Goal: Information Seeking & Learning: Learn about a topic

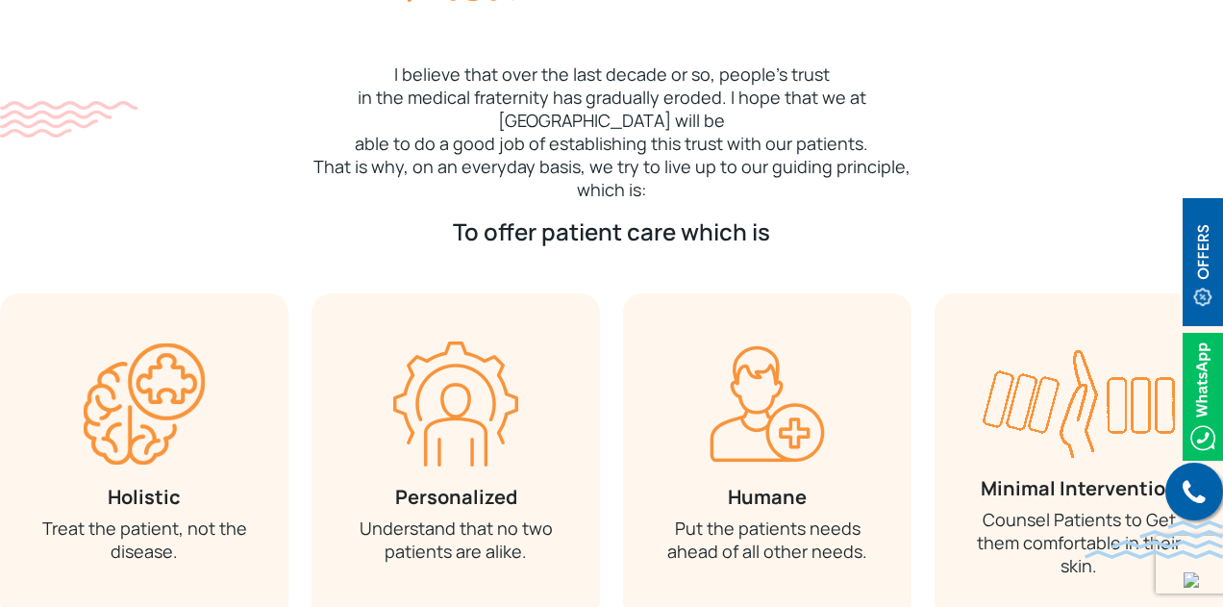
scroll to position [824, 0]
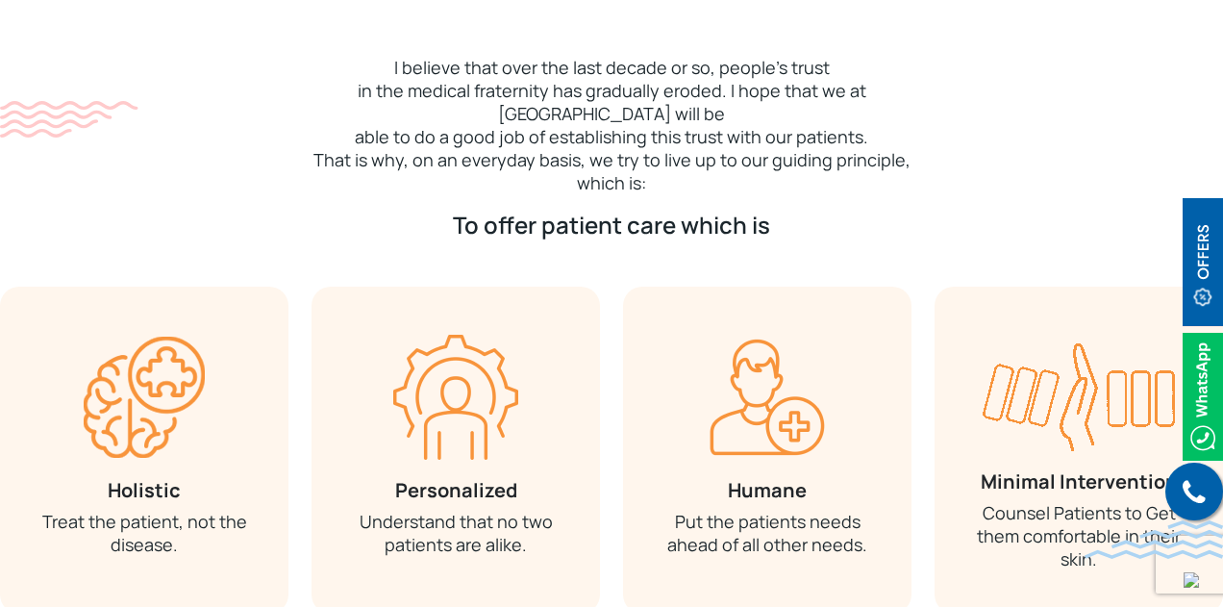
click at [612, 332] on div "Humane Put the patients needs ahead of all other needs." at bounding box center [768, 450] width 312 height 327
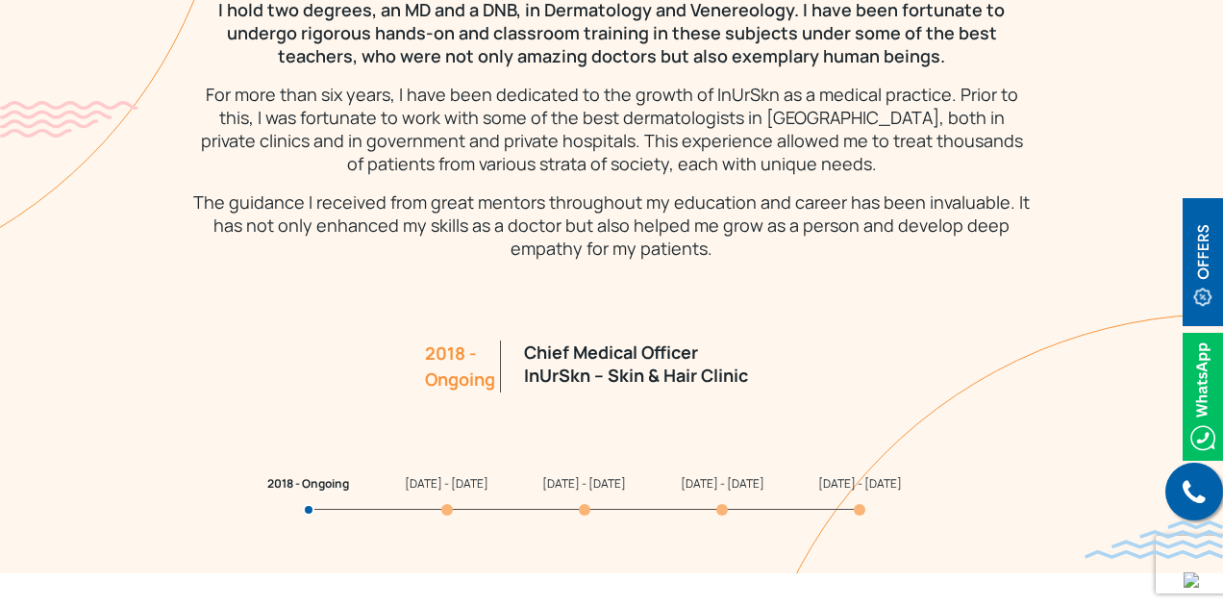
scroll to position [1785, 0]
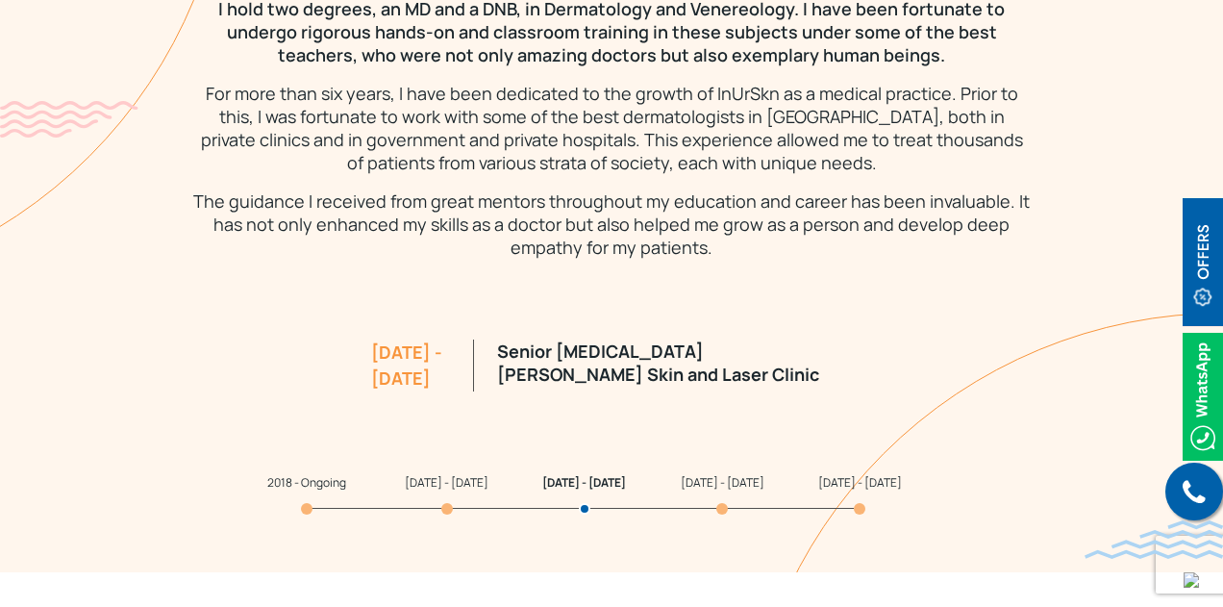
click at [310, 482] on span "2018 - Ongoing" at bounding box center [306, 482] width 79 height 16
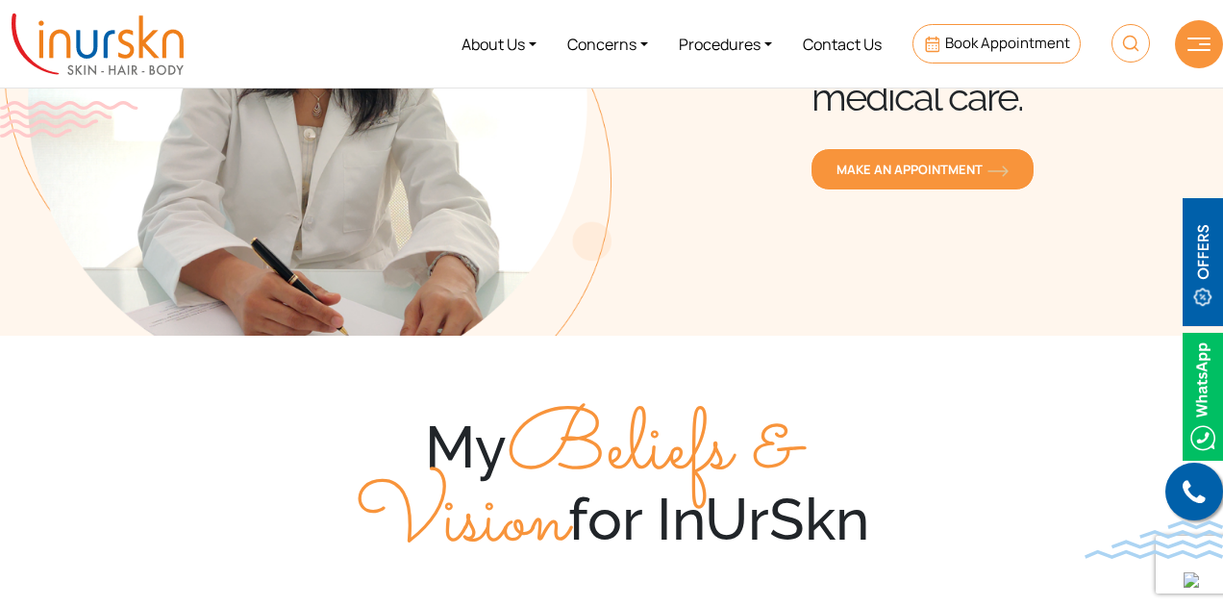
scroll to position [0, 0]
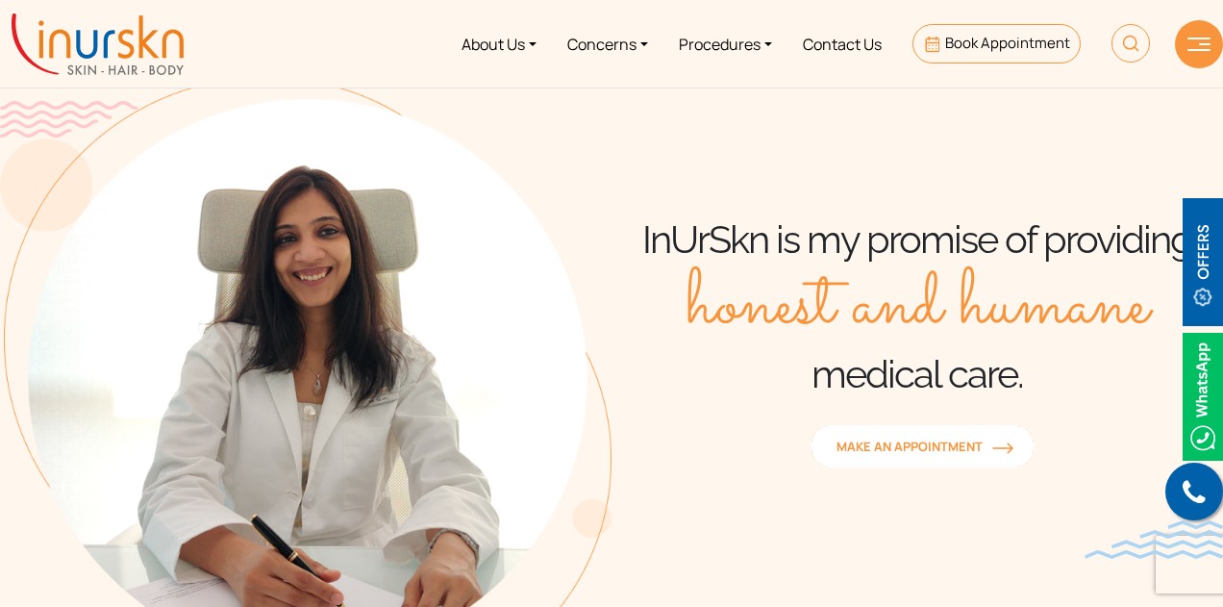
click at [857, 447] on span "MAKE AN APPOINTMENT" at bounding box center [923, 445] width 172 height 17
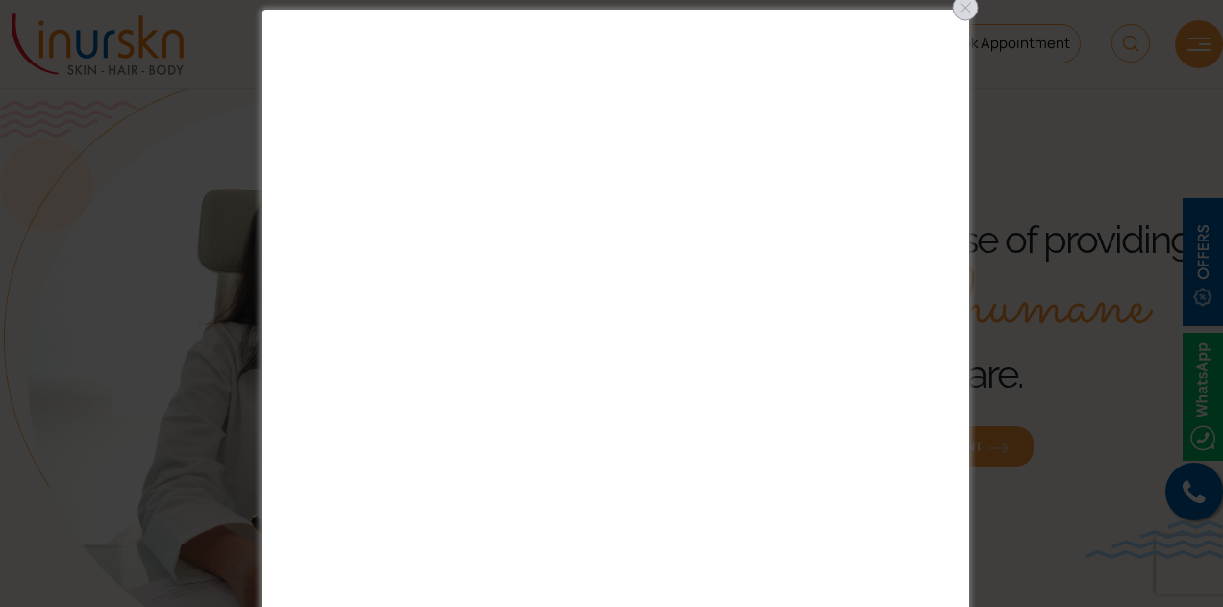
click at [965, 14] on div at bounding box center [965, 7] width 31 height 31
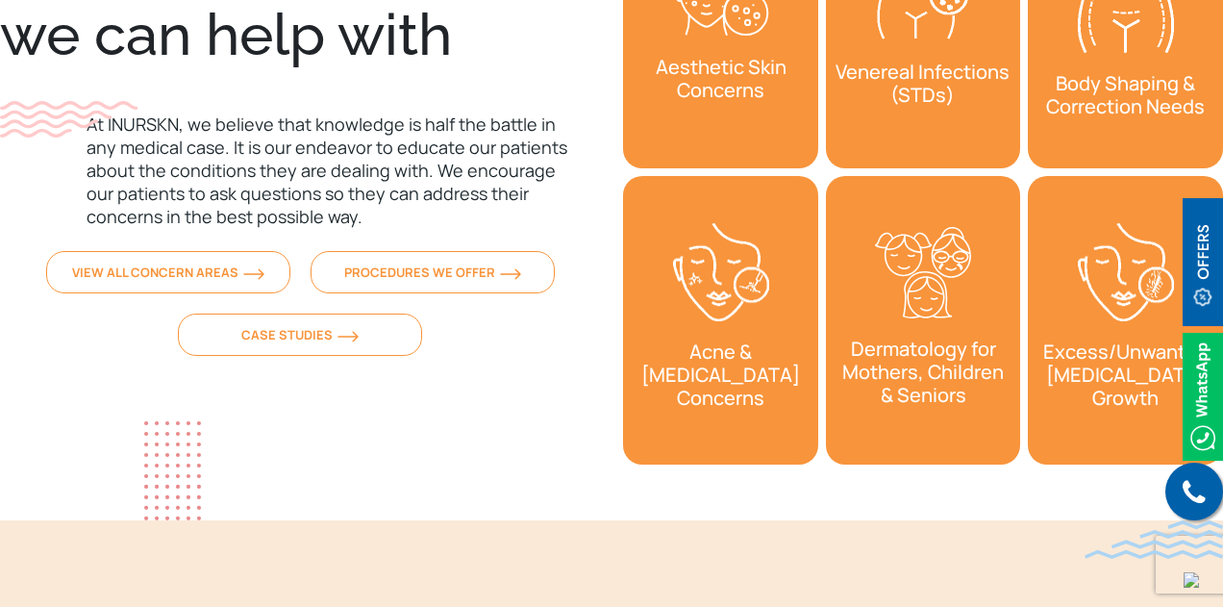
scroll to position [6364, 0]
click at [688, 302] on img "2 / 2" at bounding box center [721, 271] width 96 height 99
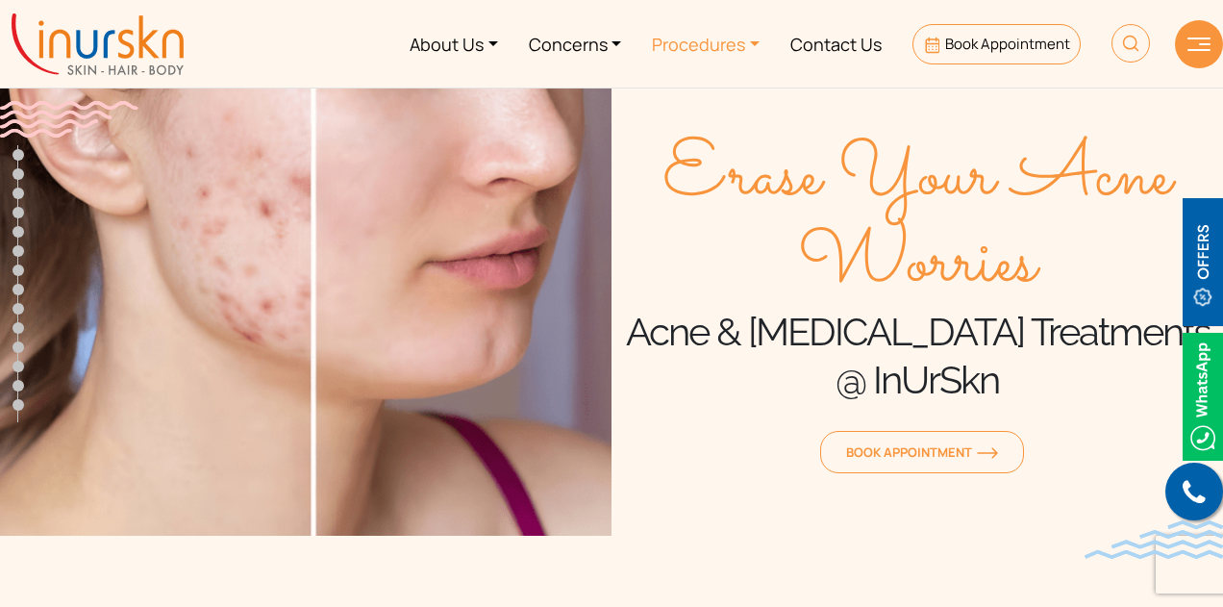
click at [732, 54] on link "Procedures" at bounding box center [706, 44] width 138 height 72
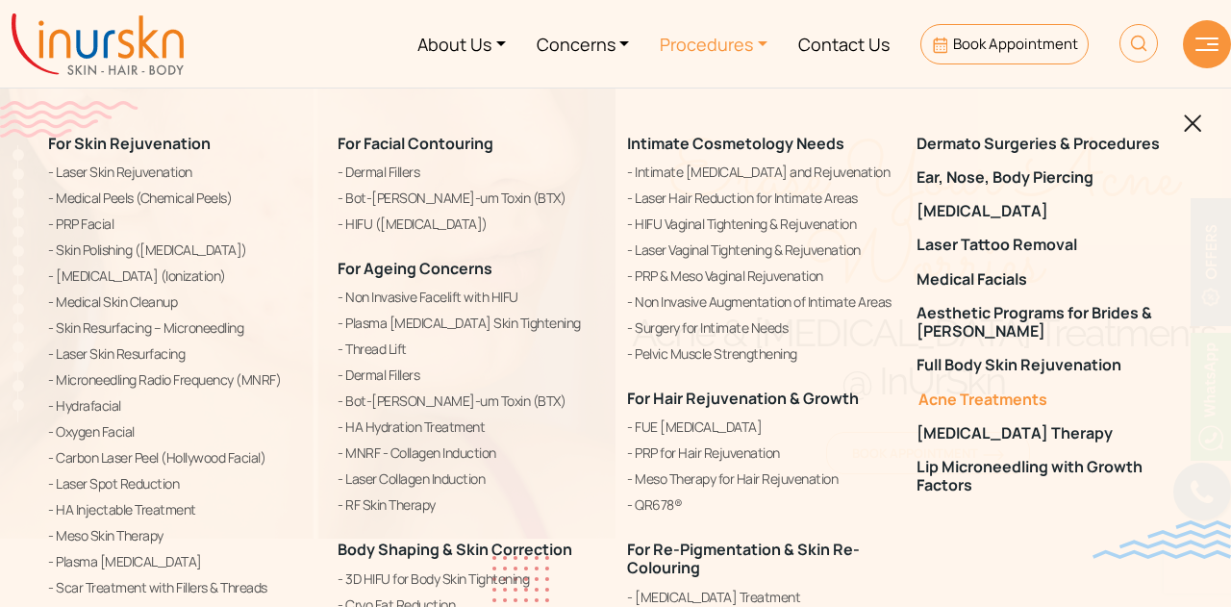
click at [948, 404] on link "Acne Treatments" at bounding box center [1049, 399] width 266 height 18
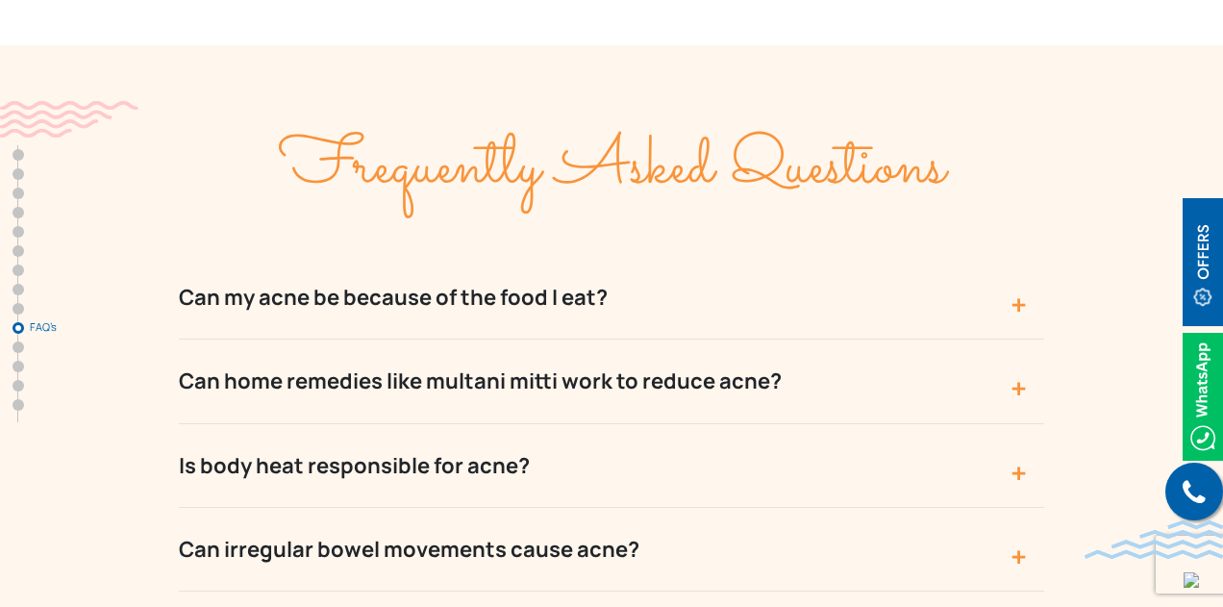
scroll to position [8318, 0]
